Goal: Navigation & Orientation: Find specific page/section

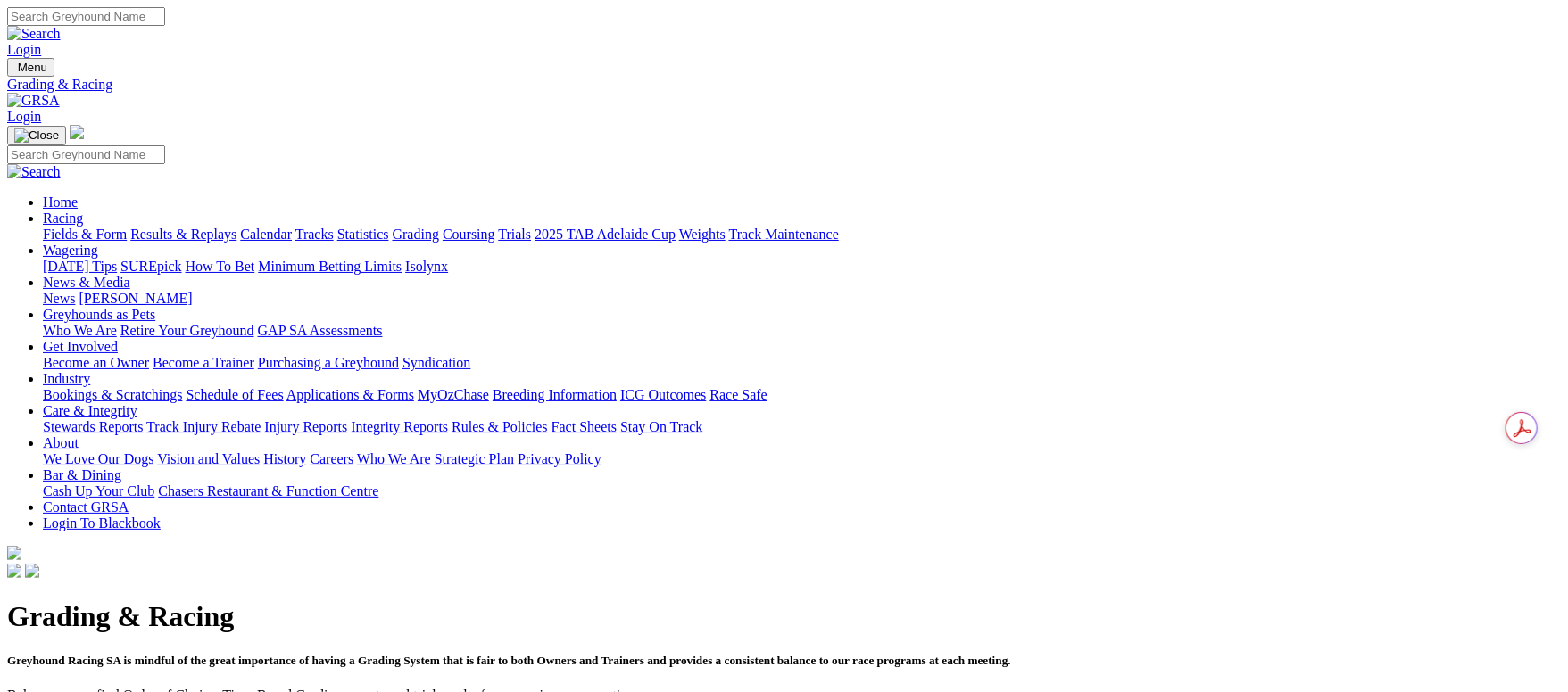
click at [127, 226] on link "Fields & Form" at bounding box center [84, 234] width 84 height 15
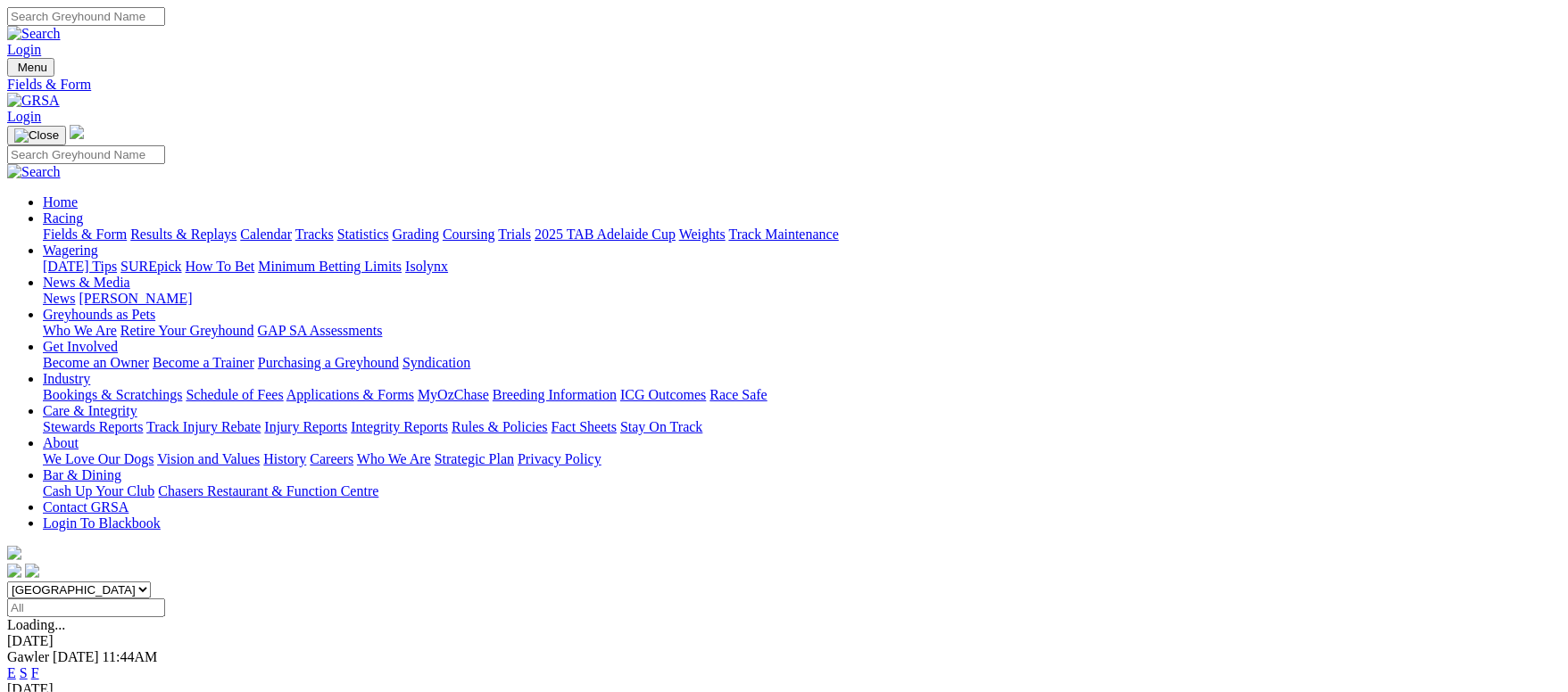
click at [292, 226] on link "Calendar" at bounding box center [265, 234] width 51 height 15
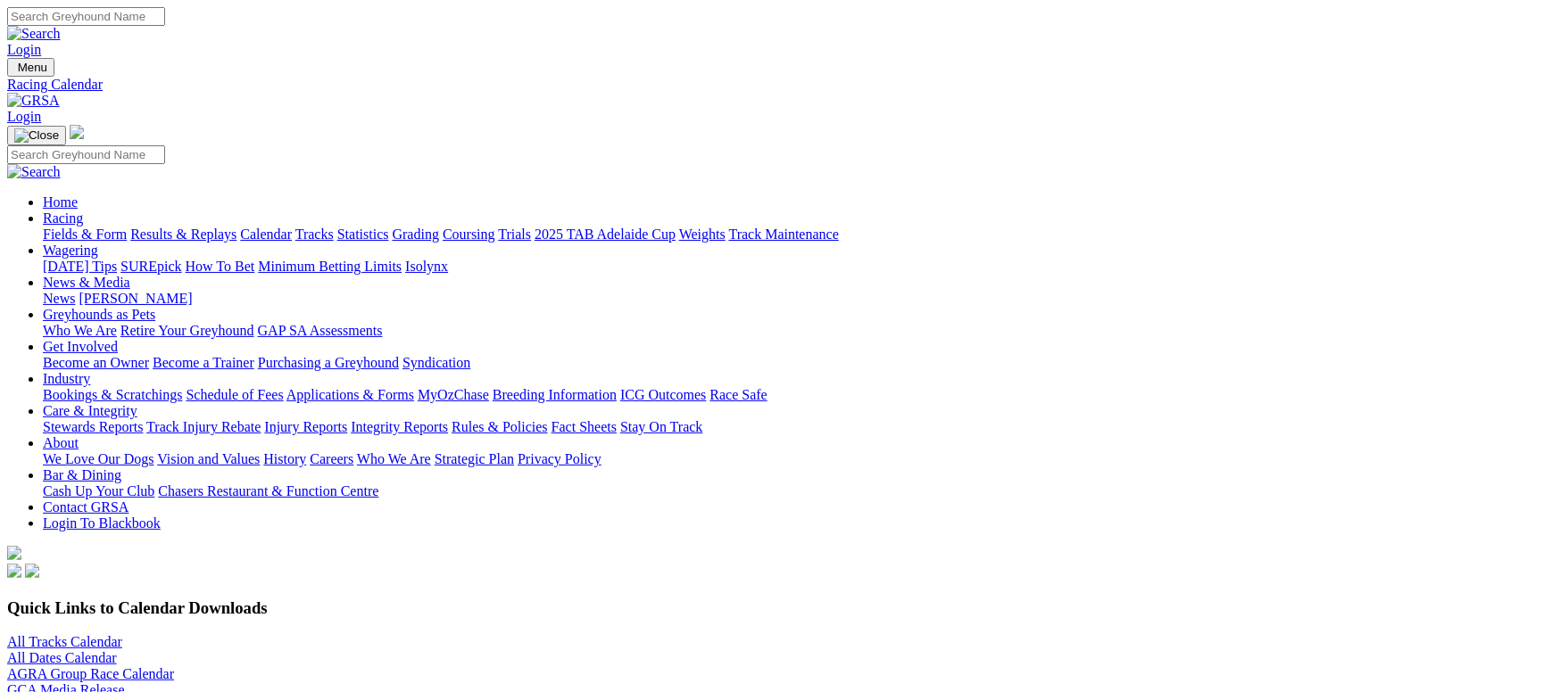
click at [122, 634] on link "All Tracks Calendar" at bounding box center [64, 642] width 115 height 15
